Goal: Task Accomplishment & Management: Manage account settings

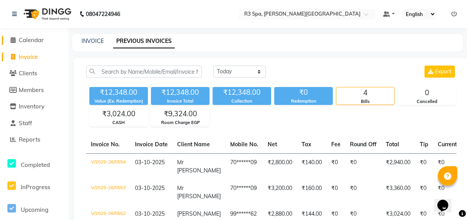
click at [41, 40] on span "Calendar" at bounding box center [31, 39] width 25 height 7
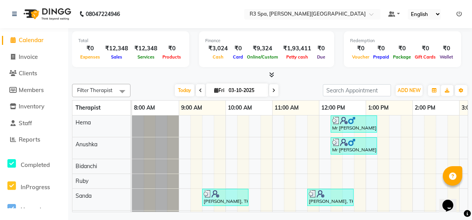
scroll to position [0, 289]
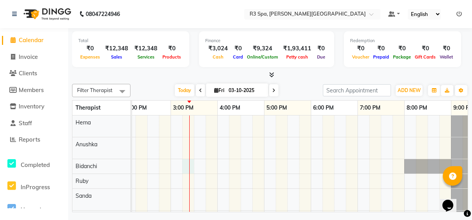
click at [185, 164] on div "Mr [PERSON_NAME], TK03, 12:15 PM-01:15 PM, Sensory Rejuvene Aromatherapy 60 Min…" at bounding box center [170, 170] width 655 height 110
select select "71314"
select select "tentative"
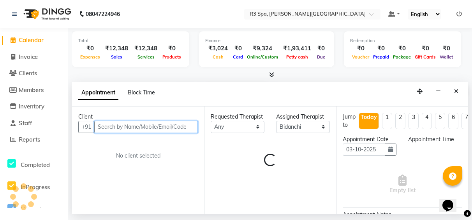
select select "915"
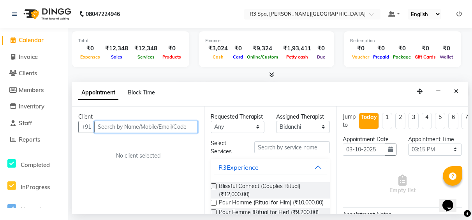
click at [139, 128] on input "text" at bounding box center [146, 127] width 104 height 12
type input "8105096568"
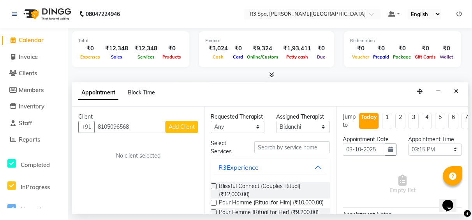
click at [182, 130] on span "Add Client" at bounding box center [182, 126] width 26 height 7
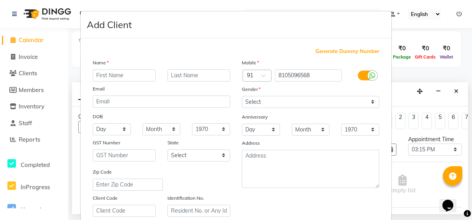
click at [117, 77] on input "text" at bounding box center [124, 75] width 63 height 12
type input "[PERSON_NAME]"
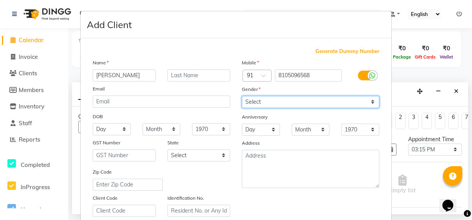
click at [371, 104] on select "Select [DEMOGRAPHIC_DATA] [DEMOGRAPHIC_DATA] Other Prefer Not To Say" at bounding box center [311, 102] width 138 height 12
select select "[DEMOGRAPHIC_DATA]"
click at [242, 96] on select "Select [DEMOGRAPHIC_DATA] [DEMOGRAPHIC_DATA] Other Prefer Not To Say" at bounding box center [311, 102] width 138 height 12
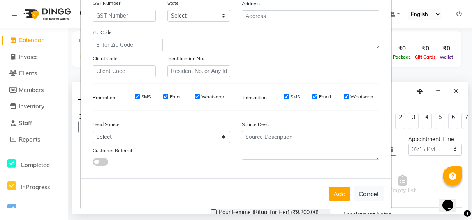
scroll to position [140, 0]
click at [337, 193] on button "Add" at bounding box center [340, 193] width 22 height 14
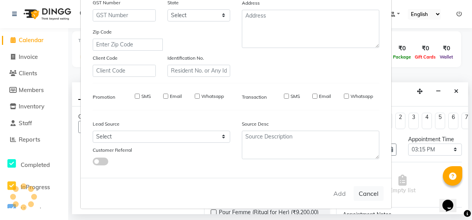
type input "81******68"
select select
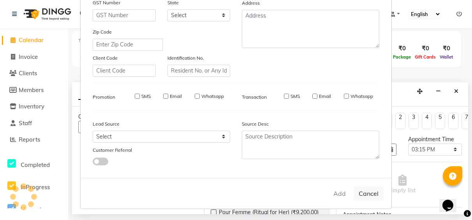
select select
checkbox input "false"
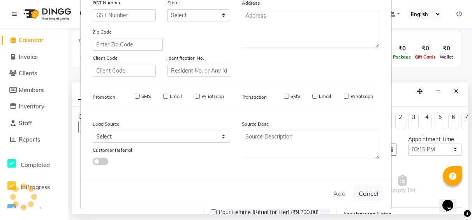
checkbox input "false"
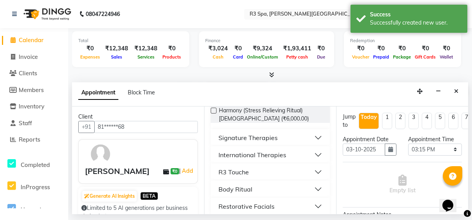
scroll to position [195, 0]
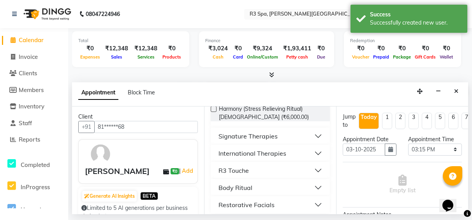
click at [282, 143] on button "Signature Therapies" at bounding box center [270, 136] width 113 height 14
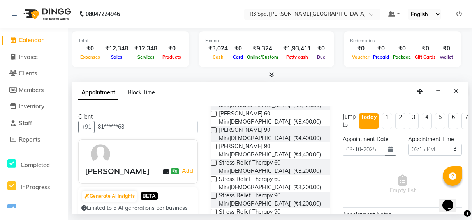
scroll to position [390, 0]
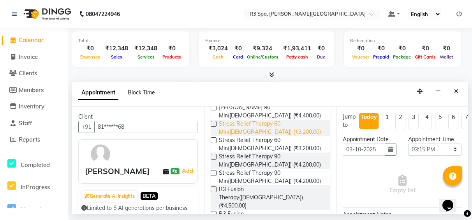
click at [281, 136] on span "Stress Relief Therapy 60 Min([DEMOGRAPHIC_DATA]) (₹3,200.00)" at bounding box center [271, 128] width 105 height 16
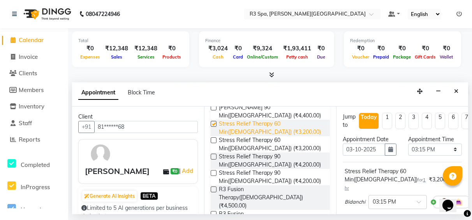
checkbox input "false"
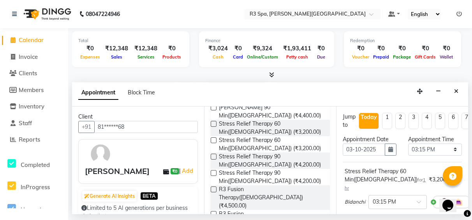
scroll to position [117, 0]
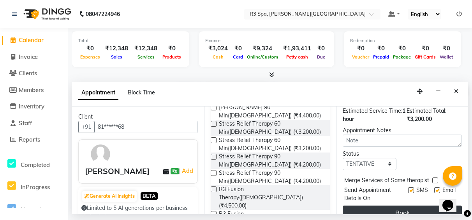
click at [376, 205] on button "Book" at bounding box center [402, 212] width 119 height 14
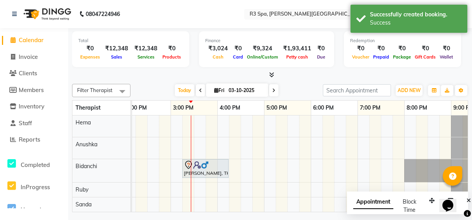
scroll to position [28, 0]
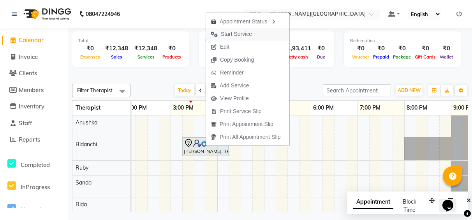
click at [237, 34] on span "Start Service" at bounding box center [236, 34] width 31 height 8
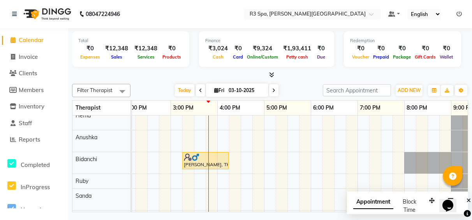
scroll to position [0, 0]
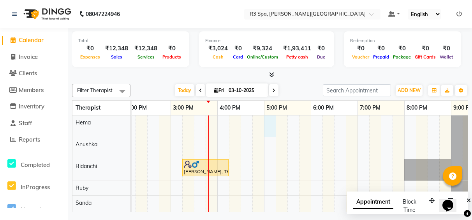
click at [269, 126] on div "Mr [PERSON_NAME], TK03, 12:15 PM-01:15 PM, Sensory Rejuvene Aromatherapy 60 Min…" at bounding box center [170, 173] width 655 height 117
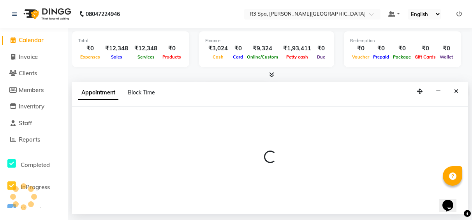
select select "70215"
select select "1020"
select select "tentative"
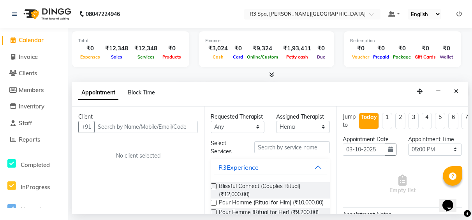
click at [120, 128] on input "text" at bounding box center [146, 127] width 104 height 12
type input "9711020482"
click at [179, 124] on span "Add Client" at bounding box center [182, 126] width 26 height 7
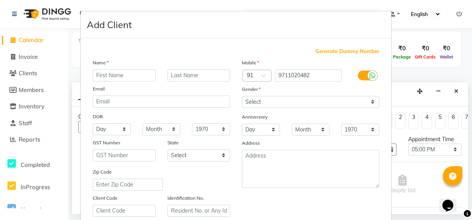
click at [112, 74] on input "text" at bounding box center [124, 75] width 63 height 12
type input "m"
type input "Mr [PERSON_NAME]"
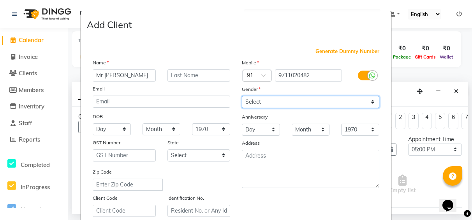
click at [373, 100] on select "Select [DEMOGRAPHIC_DATA] [DEMOGRAPHIC_DATA] Other Prefer Not To Say" at bounding box center [311, 102] width 138 height 12
select select "[DEMOGRAPHIC_DATA]"
click at [242, 96] on select "Select [DEMOGRAPHIC_DATA] [DEMOGRAPHIC_DATA] Other Prefer Not To Say" at bounding box center [311, 102] width 138 height 12
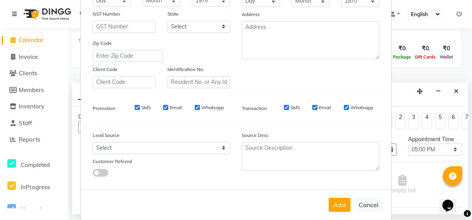
scroll to position [140, 0]
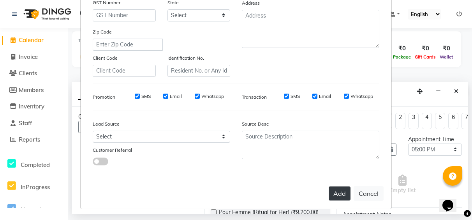
click at [337, 190] on button "Add" at bounding box center [340, 193] width 22 height 14
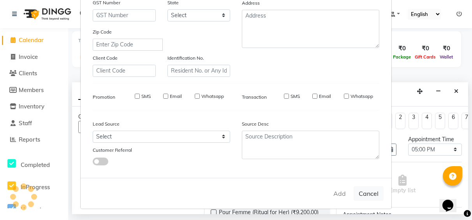
type input "97******82"
select select
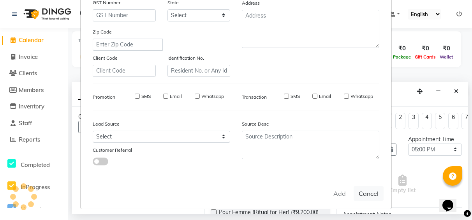
select select
checkbox input "false"
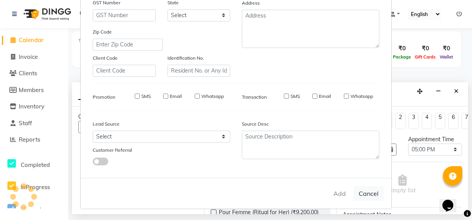
checkbox input "false"
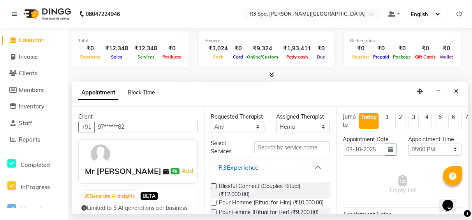
click at [40, 39] on span "Calendar" at bounding box center [31, 39] width 25 height 7
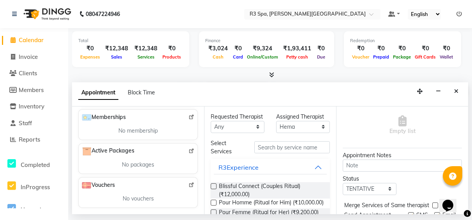
scroll to position [103, 0]
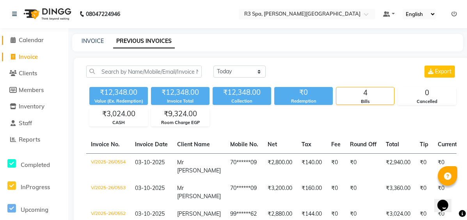
click at [29, 37] on span "Calendar" at bounding box center [31, 39] width 25 height 7
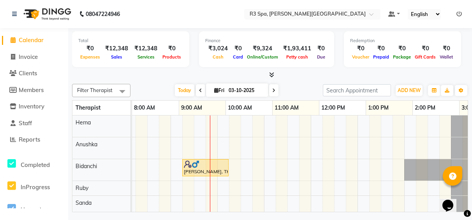
scroll to position [0, 289]
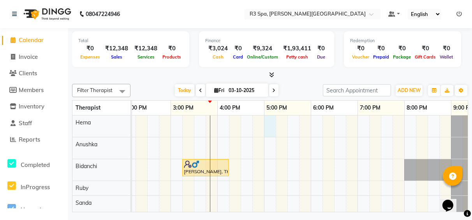
click at [271, 124] on div "Mr [PERSON_NAME], TK03, 12:15 PM-01:15 PM, Sensory Rejuvene Aromatherapy 60 Min…" at bounding box center [170, 173] width 655 height 117
select select "70215"
select select "1020"
select select "tentative"
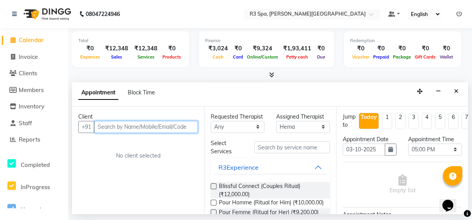
click at [111, 127] on input "text" at bounding box center [146, 127] width 104 height 12
click at [145, 95] on span "Block Time" at bounding box center [141, 92] width 27 height 7
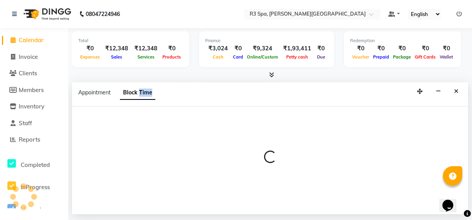
click at [145, 95] on span "Block Time" at bounding box center [137, 93] width 35 height 14
select select "70215"
select select "1020"
select select "1035"
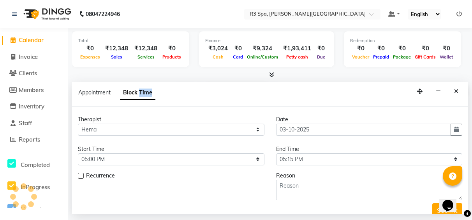
scroll to position [0, 319]
click at [98, 93] on span "Appointment" at bounding box center [94, 92] width 32 height 7
select select "tentative"
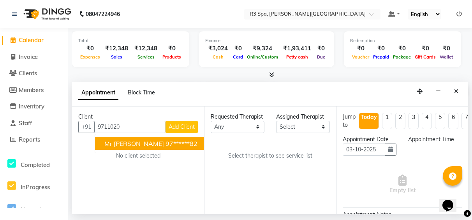
click at [166, 145] on ngb-highlight "97******82" at bounding box center [182, 144] width 32 height 8
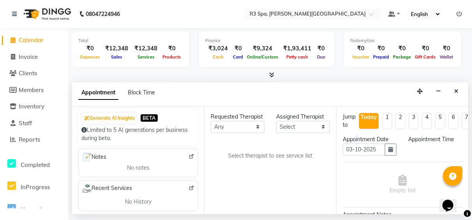
scroll to position [0, 0]
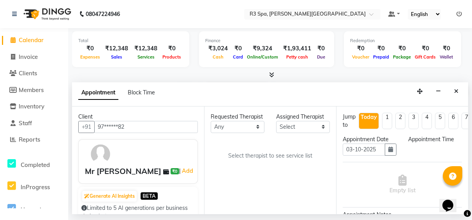
type input "97******82"
click at [325, 128] on select "Select Anushka Bidanchi Hema Rida [PERSON_NAME]" at bounding box center [303, 127] width 54 height 12
select select "70215"
click at [276, 121] on select "Select Anushka Bidanchi Hema Rida [PERSON_NAME]" at bounding box center [303, 127] width 54 height 12
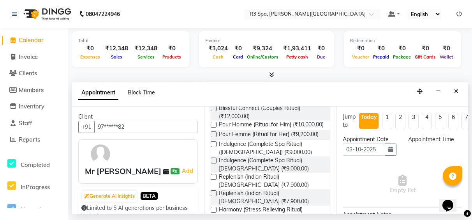
scroll to position [222, 0]
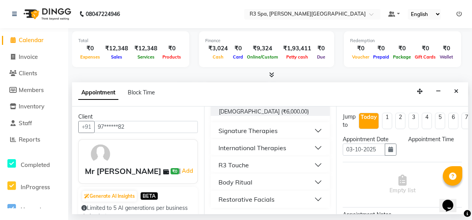
click at [265, 129] on div "Signature Therapies" at bounding box center [248, 130] width 59 height 9
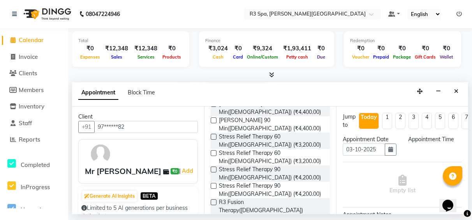
scroll to position [378, 0]
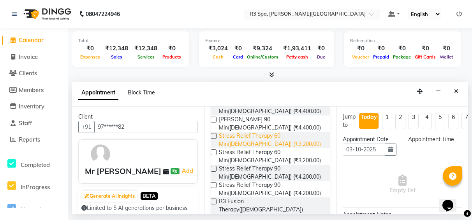
click at [262, 148] on span "Stress Relief Therapy 60 Min([DEMOGRAPHIC_DATA]) (₹3,200.00)" at bounding box center [271, 140] width 105 height 16
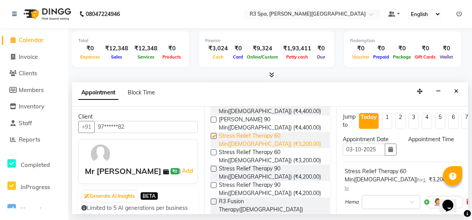
checkbox input "false"
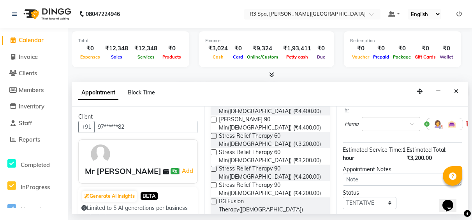
scroll to position [126, 0]
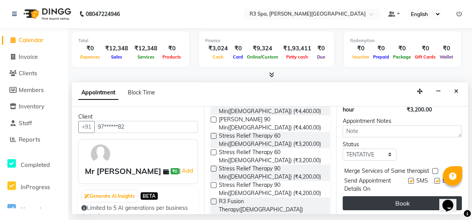
click at [384, 196] on button "Book" at bounding box center [402, 203] width 119 height 14
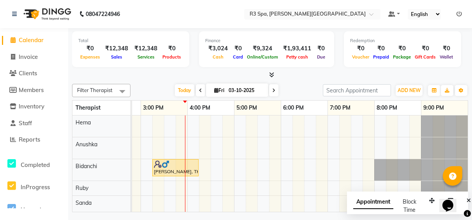
click at [383, 200] on span "Appointment" at bounding box center [374, 202] width 40 height 14
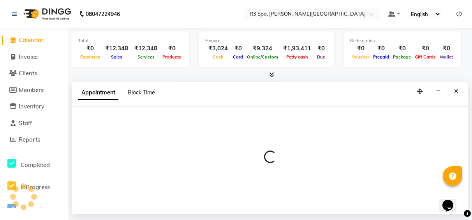
select select "tentative"
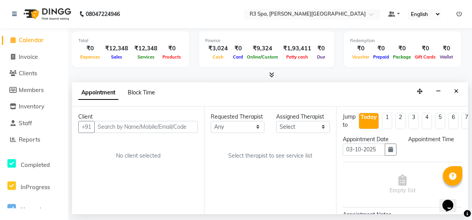
click at [152, 93] on span "Block Time" at bounding box center [141, 92] width 27 height 7
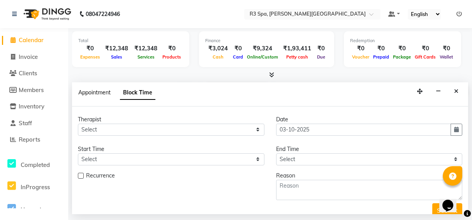
click at [89, 91] on span "Appointment" at bounding box center [94, 92] width 32 height 7
select select "tentative"
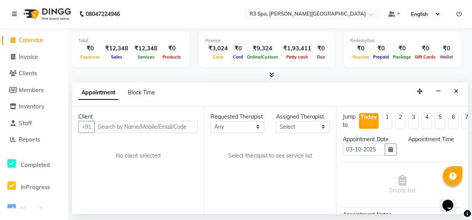
click at [38, 42] on span "Calendar" at bounding box center [31, 39] width 25 height 7
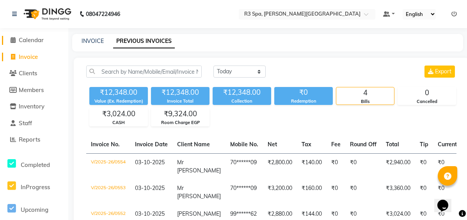
click at [47, 38] on link "Calendar" at bounding box center [34, 40] width 64 height 9
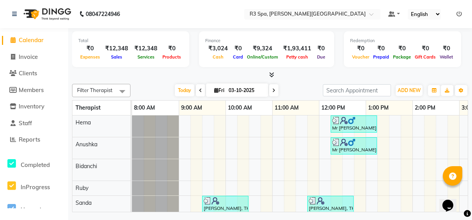
scroll to position [0, 289]
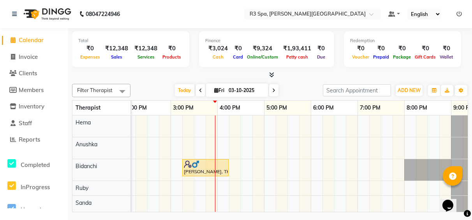
click at [123, 89] on span at bounding box center [123, 91] width 16 height 15
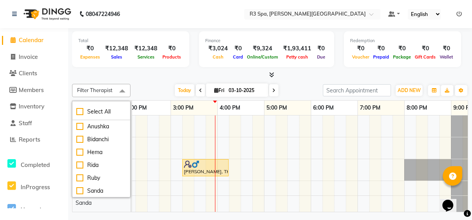
click at [123, 89] on span at bounding box center [123, 91] width 16 height 15
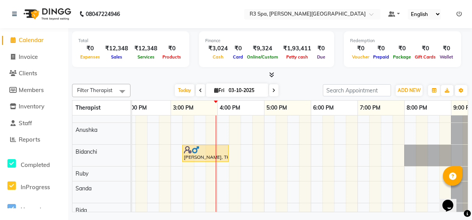
scroll to position [26, 0]
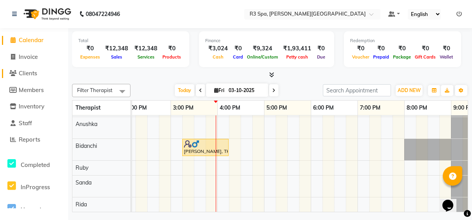
click at [35, 75] on span "Clients" at bounding box center [28, 72] width 18 height 7
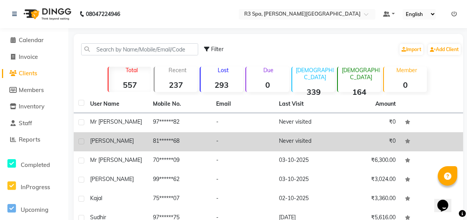
drag, startPoint x: 320, startPoint y: 127, endPoint x: 350, endPoint y: 140, distance: 33.2
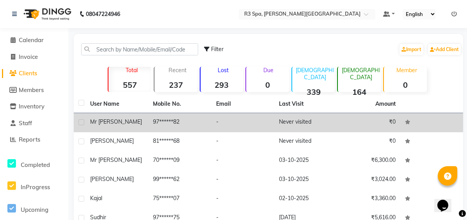
drag, startPoint x: 350, startPoint y: 140, endPoint x: 117, endPoint y: 119, distance: 234.1
click at [117, 119] on div "Mr [PERSON_NAME]" at bounding box center [116, 122] width 53 height 8
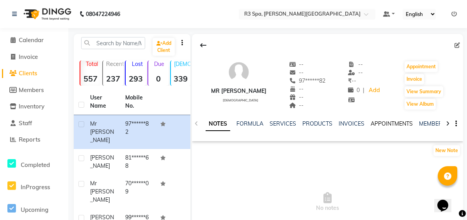
click at [385, 123] on link "APPOINTMENTS" at bounding box center [391, 123] width 42 height 7
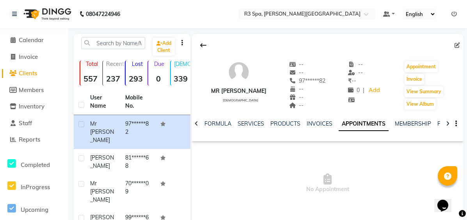
click at [376, 123] on link "APPOINTMENTS" at bounding box center [363, 124] width 50 height 14
drag, startPoint x: 107, startPoint y: 128, endPoint x: 234, endPoint y: 173, distance: 134.2
click at [234, 173] on span "No Appointment" at bounding box center [327, 183] width 271 height 78
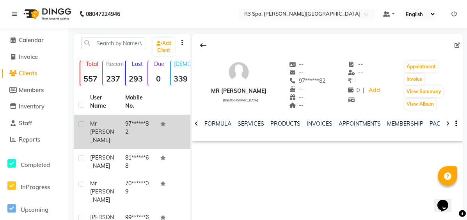
click at [134, 121] on td "97******82" at bounding box center [137, 132] width 35 height 34
click at [139, 128] on td "97******82" at bounding box center [137, 132] width 35 height 34
click at [141, 120] on td "97******82" at bounding box center [137, 132] width 35 height 34
click at [134, 126] on td "97******82" at bounding box center [137, 132] width 35 height 34
click at [81, 124] on label at bounding box center [81, 124] width 6 height 6
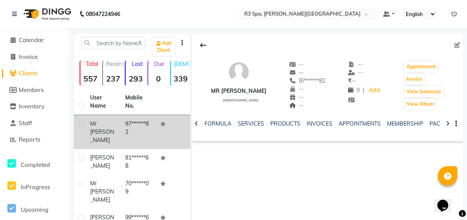
click at [81, 124] on input "checkbox" at bounding box center [80, 124] width 5 height 5
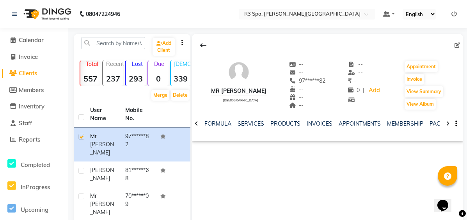
drag, startPoint x: 136, startPoint y: 136, endPoint x: 257, endPoint y: 171, distance: 126.3
click at [257, 171] on div "Mr [PERSON_NAME][DEMOGRAPHIC_DATA] -- -- 97******82 -- -- -- -- -- ₹ -- 0 | Add…" at bounding box center [327, 151] width 271 height 234
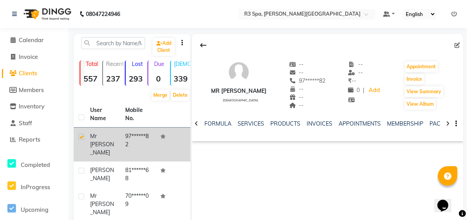
click at [85, 134] on td at bounding box center [80, 144] width 12 height 34
click at [83, 135] on label at bounding box center [81, 137] width 6 height 6
click at [83, 135] on input "checkbox" at bounding box center [80, 136] width 5 height 5
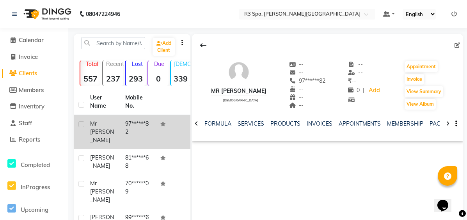
click at [80, 124] on label at bounding box center [81, 124] width 6 height 6
click at [80, 124] on input "checkbox" at bounding box center [80, 124] width 5 height 5
checkbox input "true"
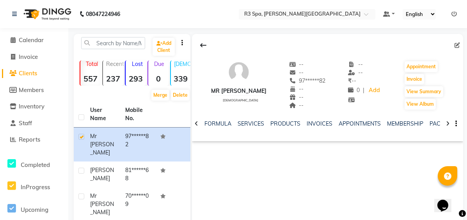
click at [449, 123] on icon at bounding box center [448, 123] width 4 height 5
click at [446, 123] on icon at bounding box center [448, 123] width 4 height 5
click at [447, 122] on icon at bounding box center [448, 123] width 4 height 5
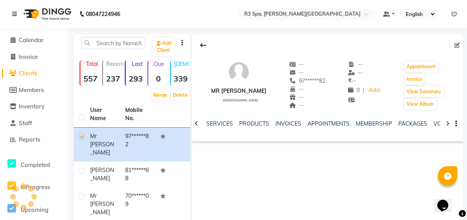
click at [447, 122] on icon at bounding box center [448, 123] width 4 height 5
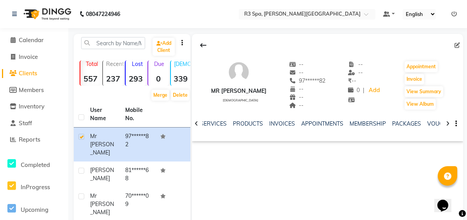
click at [447, 122] on icon at bounding box center [448, 123] width 4 height 5
click at [447, 122] on div "NOTES FORMULA SERVICES PRODUCTS INVOICES APPOINTMENTS MEMBERSHIP PACKAGES VOUCH…" at bounding box center [327, 123] width 271 height 27
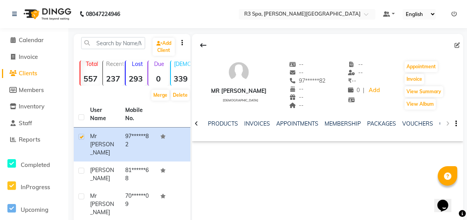
click at [447, 122] on div "NOTES FORMULA SERVICES PRODUCTS INVOICES APPOINTMENTS MEMBERSHIP PACKAGES VOUCH…" at bounding box center [327, 123] width 271 height 27
click at [448, 122] on div "NOTES FORMULA SERVICES PRODUCTS INVOICES APPOINTMENTS MEMBERSHIP PACKAGES VOUCH…" at bounding box center [327, 123] width 271 height 27
click at [457, 123] on div "NOTES FORMULA SERVICES PRODUCTS INVOICES APPOINTMENTS MEMBERSHIP PACKAGES VOUCH…" at bounding box center [327, 123] width 271 height 27
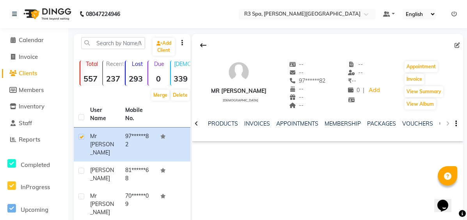
click at [454, 122] on button "button" at bounding box center [454, 124] width 5 height 8
click at [371, 152] on div "Mr [PERSON_NAME][DEMOGRAPHIC_DATA] -- -- 97******82 -- -- -- -- -- ₹ -- 0 | Add…" at bounding box center [327, 151] width 271 height 234
click at [428, 65] on button "Appointment" at bounding box center [420, 66] width 33 height 11
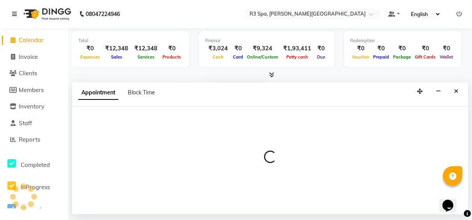
select select "540"
select select "tentative"
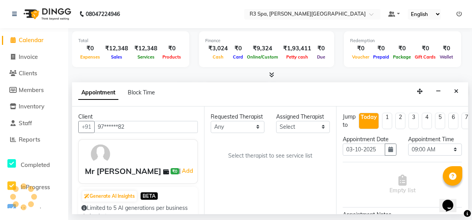
scroll to position [0, 319]
click at [448, 149] on select "Select 09:00 AM 09:15 AM 09:30 AM 09:45 AM 10:00 AM 10:15 AM 10:30 AM 10:45 AM …" at bounding box center [435, 149] width 54 height 12
select select "1020"
click at [408, 143] on select "Select 09:00 AM 09:15 AM 09:30 AM 09:45 AM 10:00 AM 10:15 AM 10:30 AM 10:45 AM …" at bounding box center [435, 149] width 54 height 12
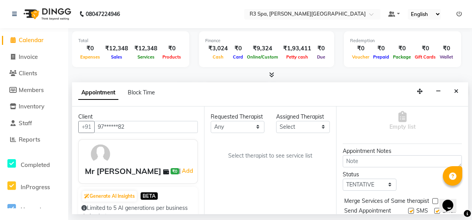
scroll to position [103, 0]
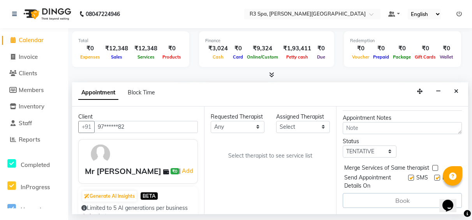
click at [455, 127] on textarea at bounding box center [402, 128] width 119 height 12
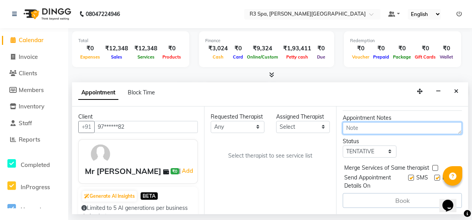
click at [359, 123] on textarea at bounding box center [402, 128] width 119 height 12
drag, startPoint x: 423, startPoint y: 126, endPoint x: 429, endPoint y: 118, distance: 10.2
click at [429, 122] on textarea at bounding box center [402, 128] width 119 height 12
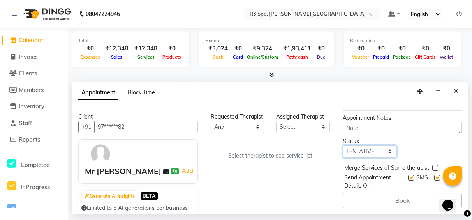
click at [390, 145] on select "Select TENTATIVE CONFIRM CHECK-IN UPCOMING" at bounding box center [370, 151] width 54 height 12
select select "upcoming"
click at [343, 145] on select "Select TENTATIVE CONFIRM CHECK-IN UPCOMING" at bounding box center [370, 151] width 54 height 12
click at [407, 196] on div "Book" at bounding box center [402, 200] width 119 height 15
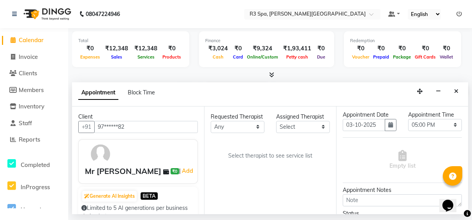
scroll to position [0, 0]
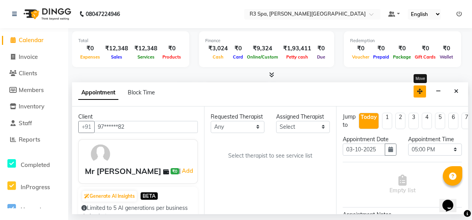
click at [420, 92] on icon "button" at bounding box center [419, 90] width 5 height 5
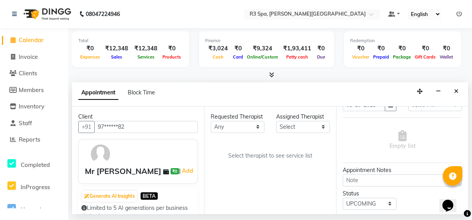
scroll to position [103, 0]
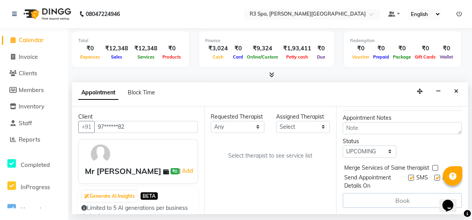
click at [396, 193] on div "Book" at bounding box center [402, 200] width 119 height 15
click at [35, 55] on span "Invoice" at bounding box center [28, 56] width 19 height 7
select select "service"
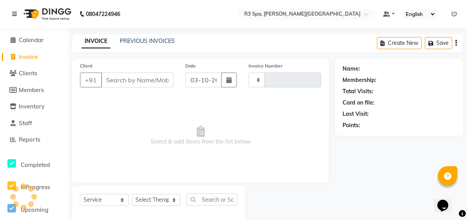
type input "0555"
select select "7789"
click at [44, 38] on span "Calendar" at bounding box center [31, 39] width 25 height 7
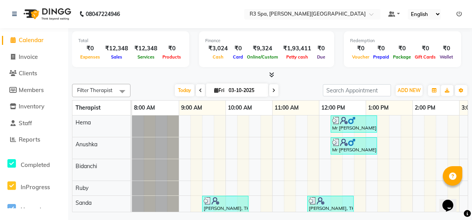
scroll to position [0, 289]
